Goal: Find specific page/section: Find specific page/section

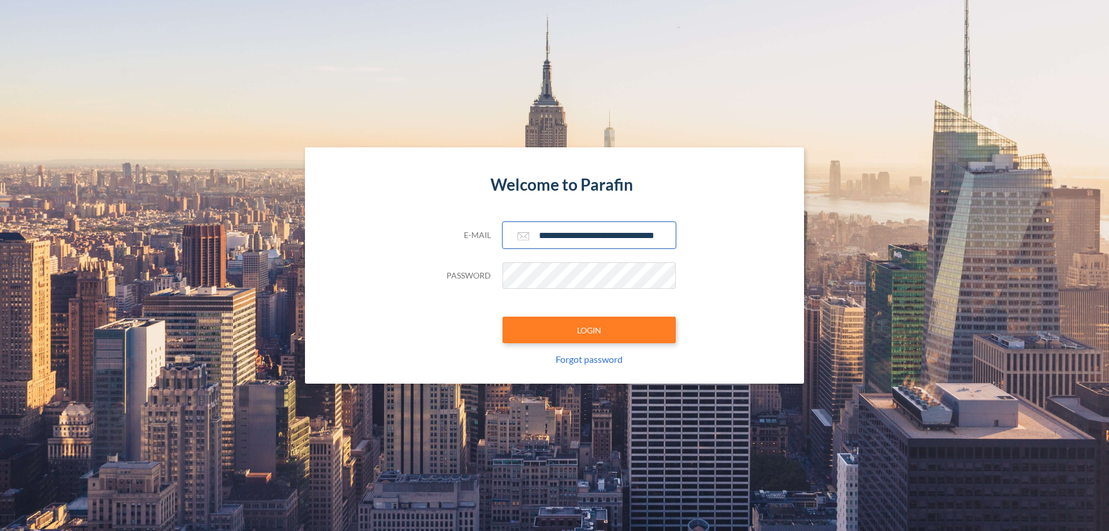
type input "**********"
click at [589, 330] on button "LOGIN" at bounding box center [589, 330] width 173 height 27
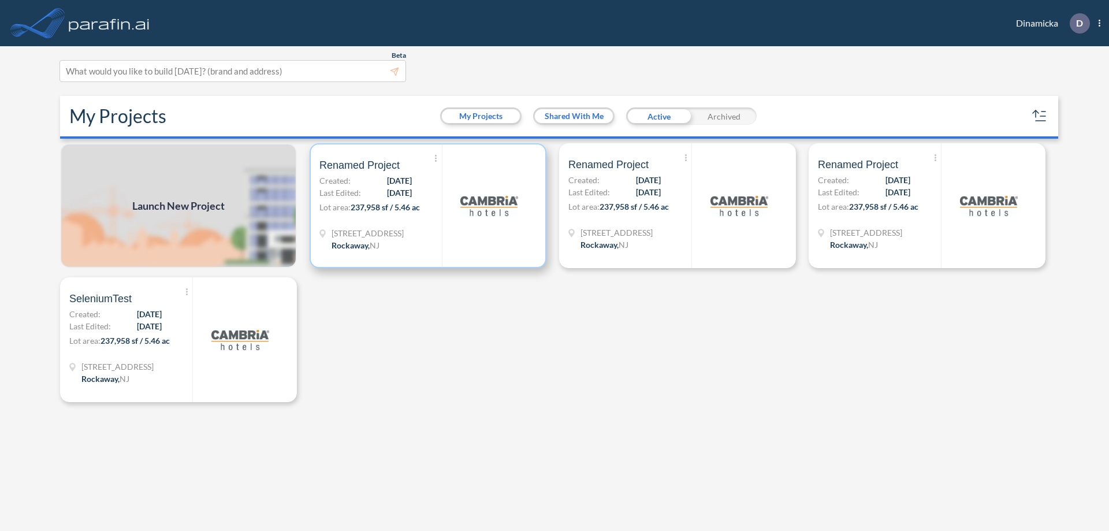
scroll to position [3, 0]
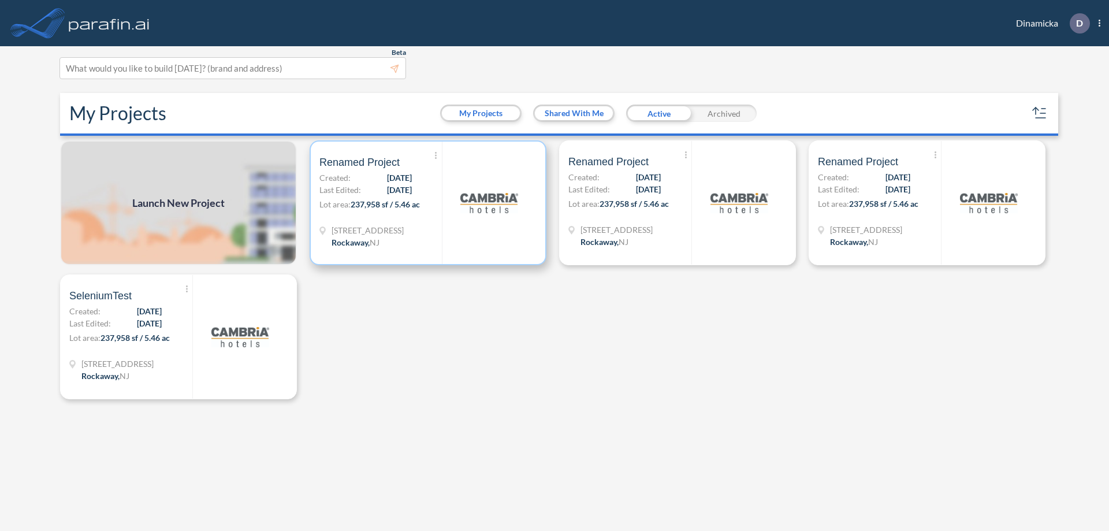
click at [428, 203] on p "Lot area: 237,958 sf / 5.46 ac" at bounding box center [380, 206] width 122 height 17
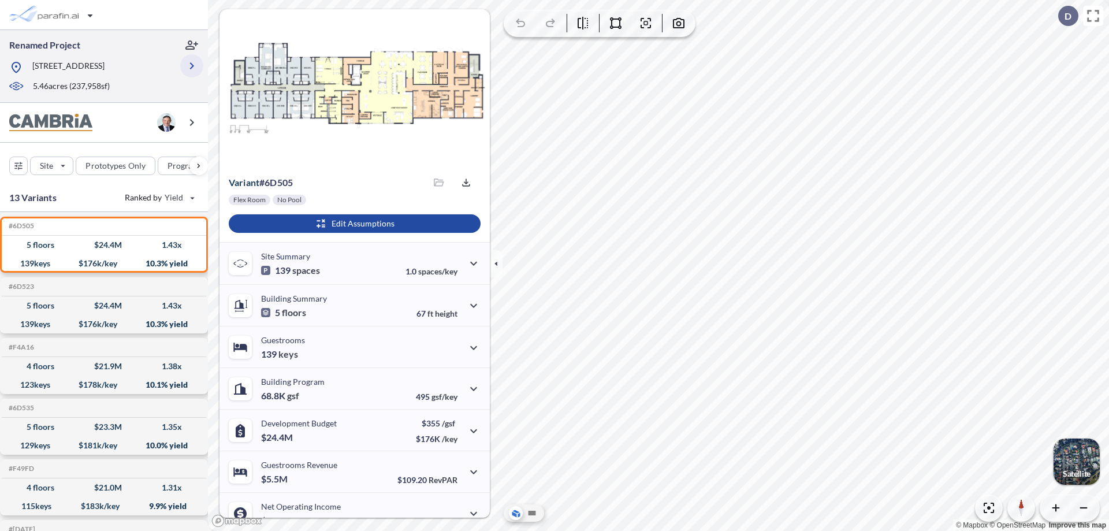
click at [192, 66] on icon "button" at bounding box center [192, 66] width 14 height 14
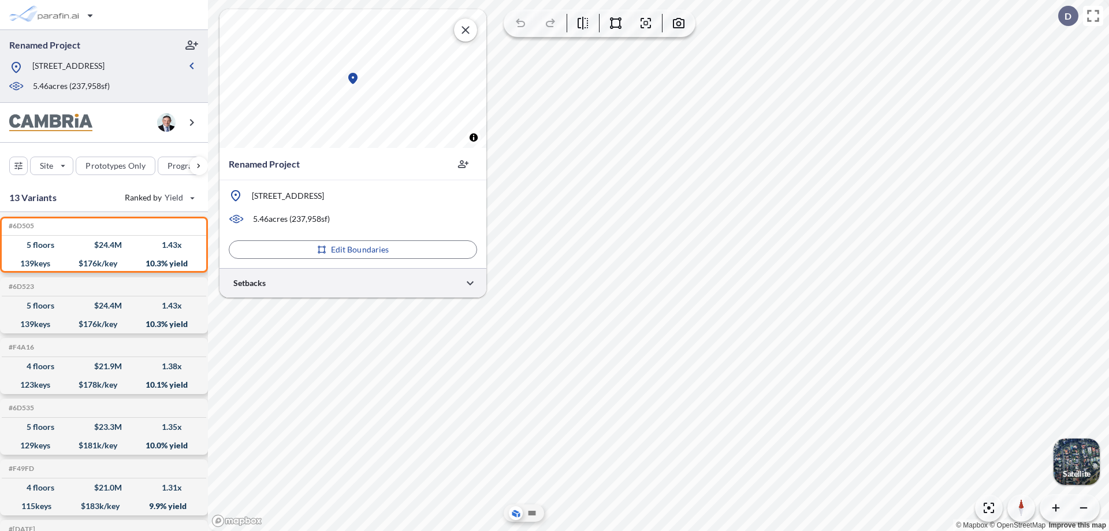
click at [353, 283] on div at bounding box center [353, 282] width 267 height 29
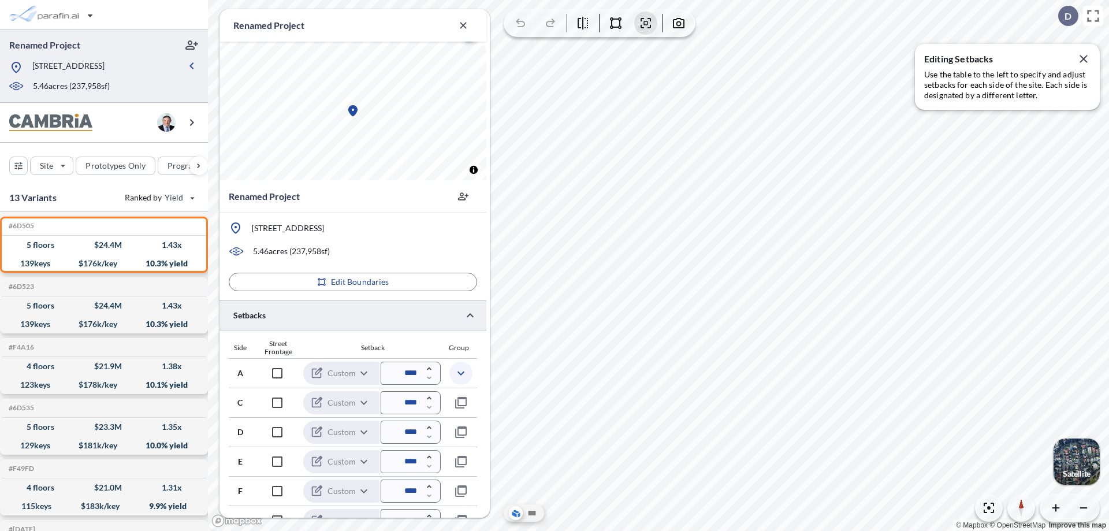
scroll to position [283, 0]
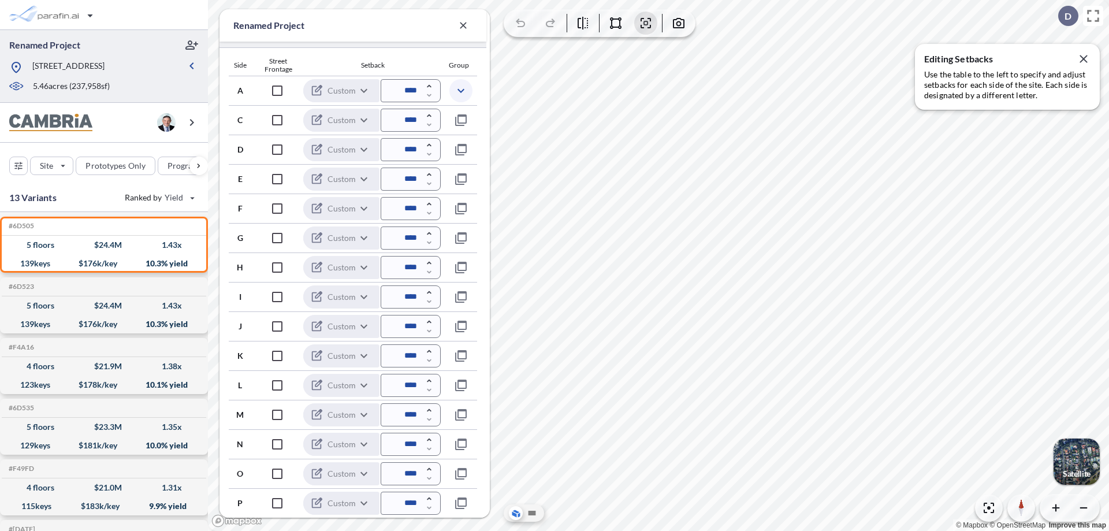
click at [460, 90] on icon "button" at bounding box center [461, 91] width 14 height 14
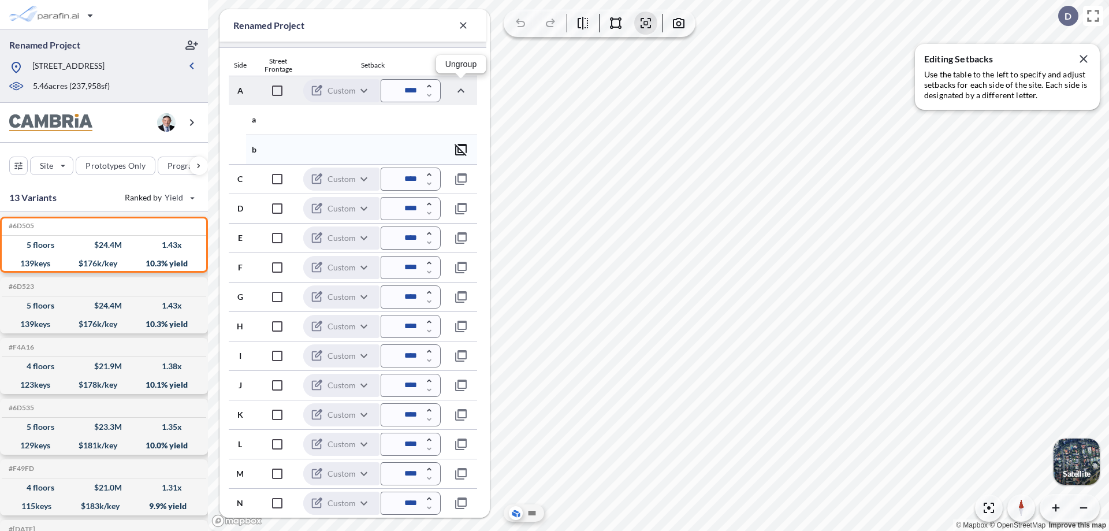
scroll to position [341, 0]
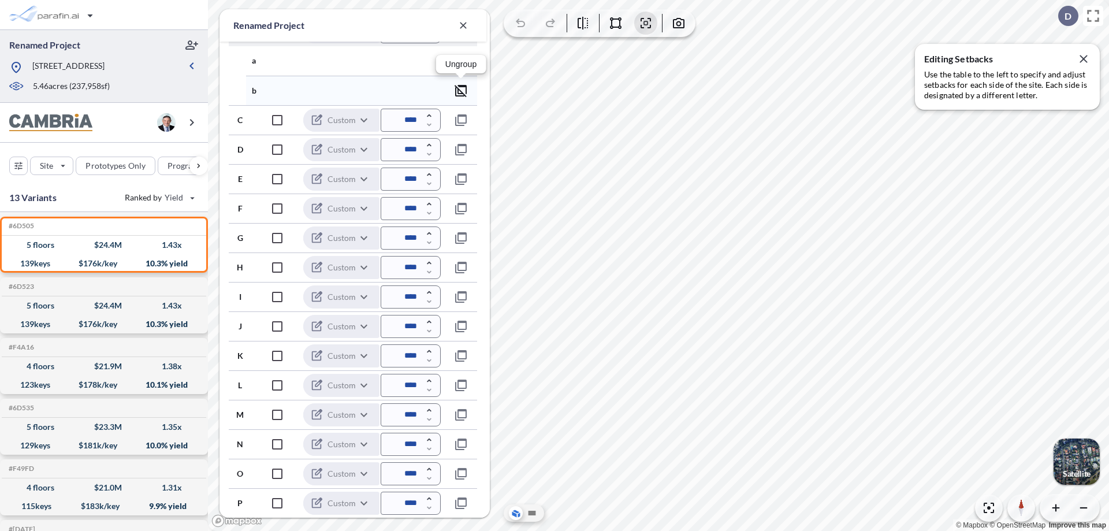
click at [461, 90] on icon "button" at bounding box center [461, 91] width 14 height 14
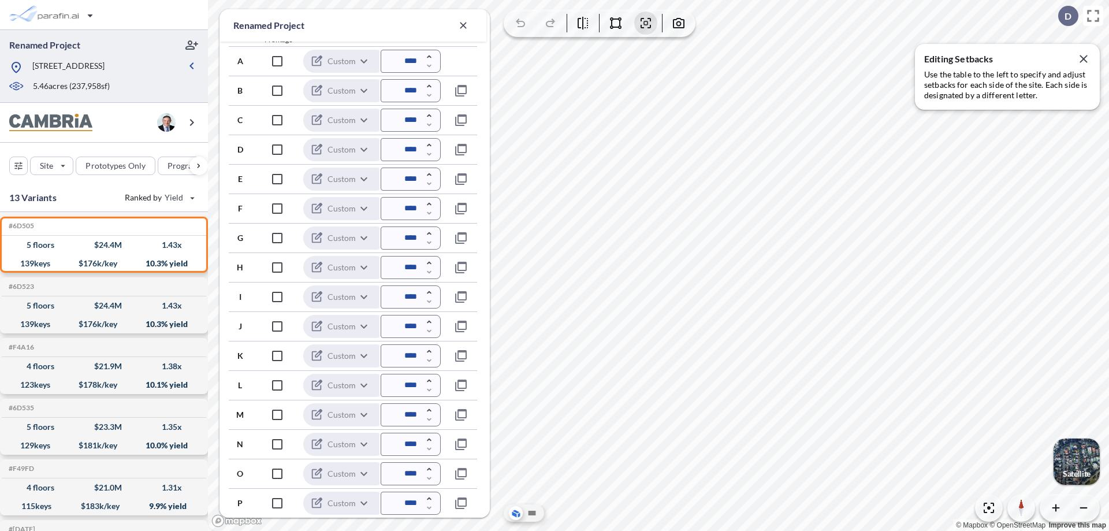
scroll to position [312, 0]
